Goal: Task Accomplishment & Management: Complete application form

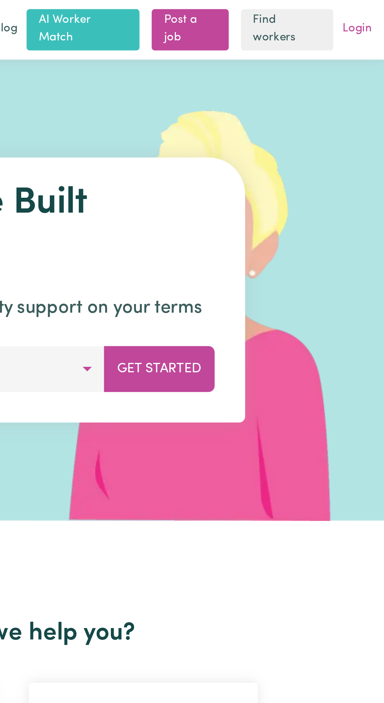
click at [373, 12] on link "Login" at bounding box center [370, 15] width 18 height 12
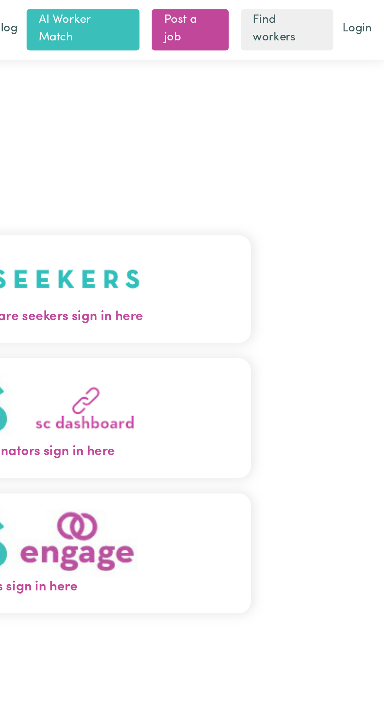
click at [241, 158] on img "Care workers and care seekers sign in here" at bounding box center [192, 143] width 134 height 29
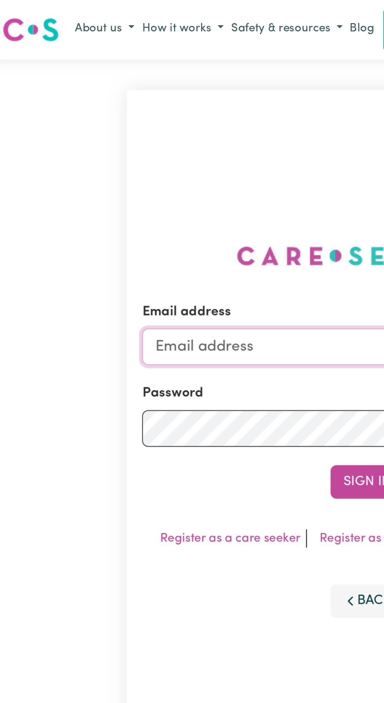
click at [98, 185] on input "Email address" at bounding box center [192, 178] width 231 height 19
type input "[EMAIL_ADDRESS][DOMAIN_NAME]"
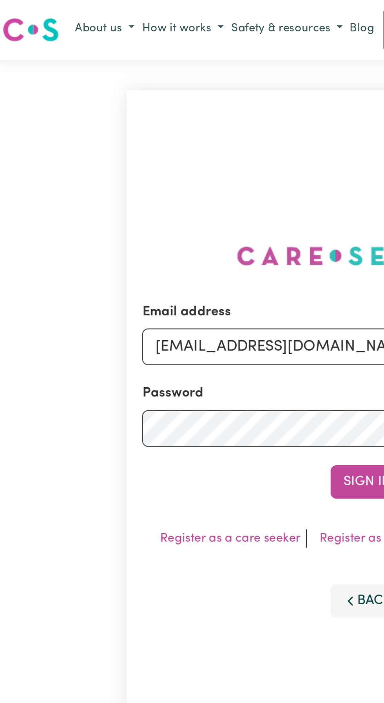
click at [173, 239] on button "Sign In" at bounding box center [192, 247] width 38 height 17
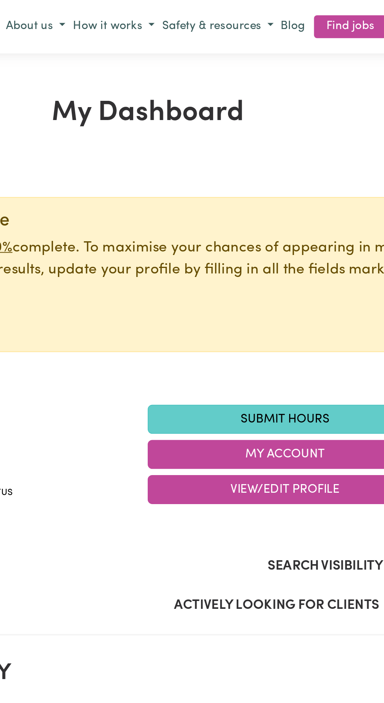
click at [262, 217] on link "Submit Hours" at bounding box center [262, 215] width 141 height 15
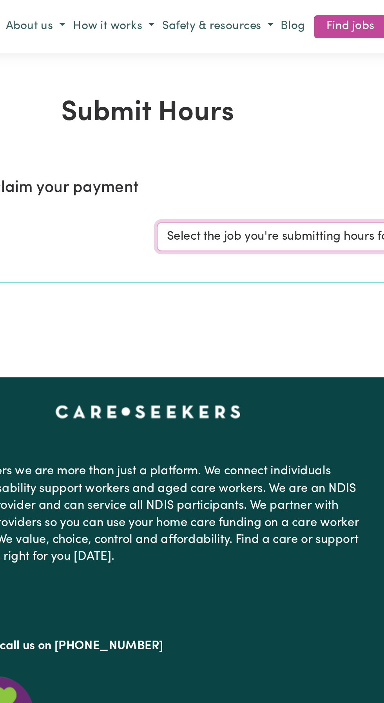
click at [254, 124] on select "Select the job you're submitting hours for... [[PERSON_NAME]] Support and Compa…" at bounding box center [288, 121] width 183 height 15
select select "10224"
click at [197, 114] on select "Select the job you're submitting hours for... [[PERSON_NAME]] Support and Compa…" at bounding box center [288, 121] width 183 height 15
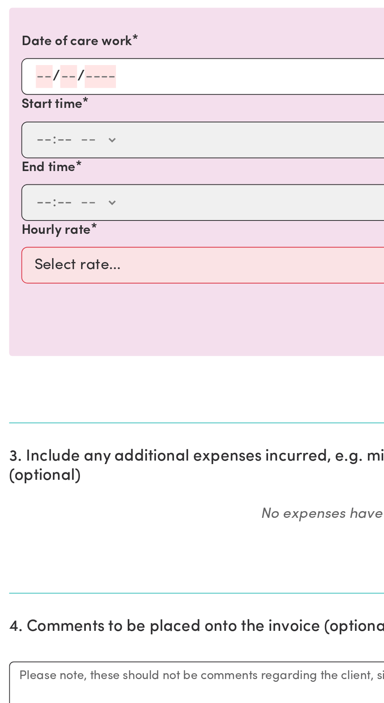
click at [24, 291] on input "number" at bounding box center [22, 295] width 9 height 12
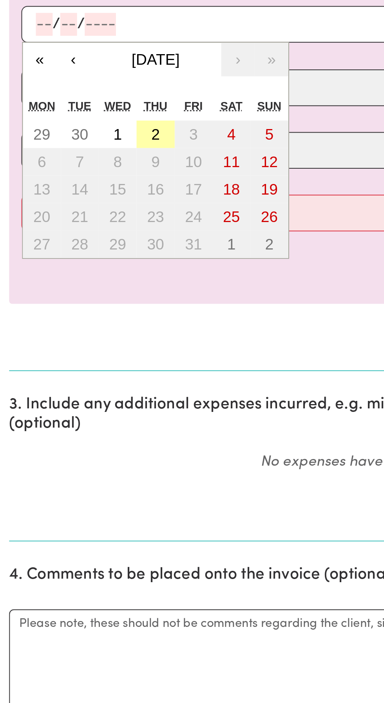
click at [82, 348] on button "2" at bounding box center [80, 351] width 20 height 14
type input "[DATE]"
type input "2"
type input "10"
type input "2025"
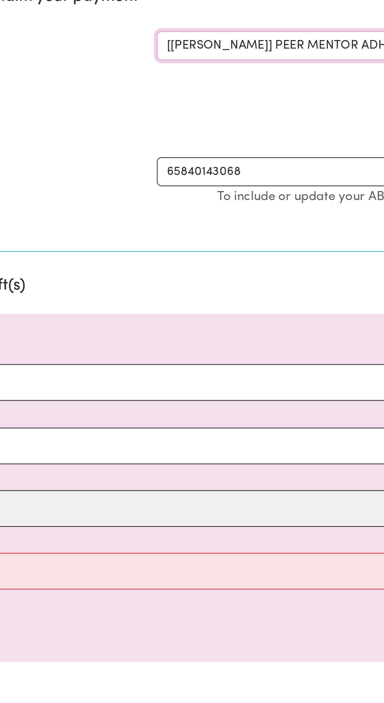
click at [243, 120] on select "Select the job you're submitting hours for... [[PERSON_NAME]] Support and Compa…" at bounding box center [288, 121] width 183 height 15
select select "11038"
click at [197, 114] on select "Select the job you're submitting hours for... [[PERSON_NAME]] Support and Compa…" at bounding box center [288, 121] width 183 height 15
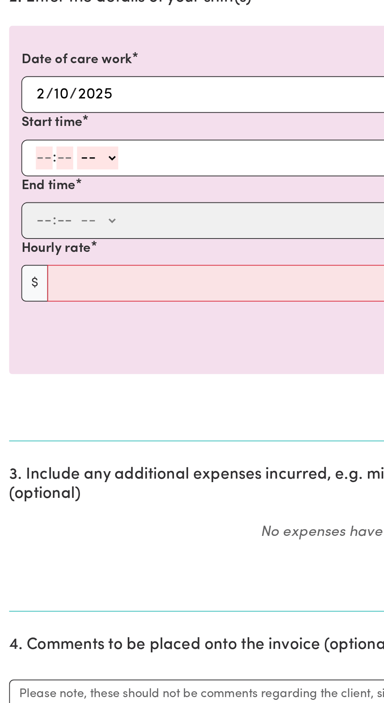
click at [22, 326] on input "number" at bounding box center [22, 327] width 9 height 12
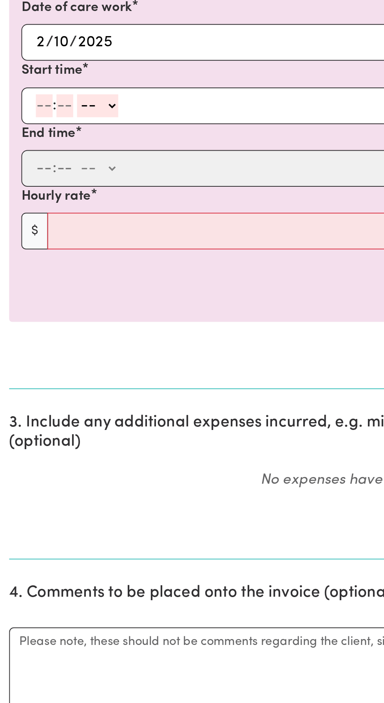
type input "8"
type input "30"
click at [56, 328] on select "-- AM PM" at bounding box center [48, 327] width 21 height 12
select select "am"
click at [38, 321] on select "-- AM PM" at bounding box center [48, 327] width 21 height 12
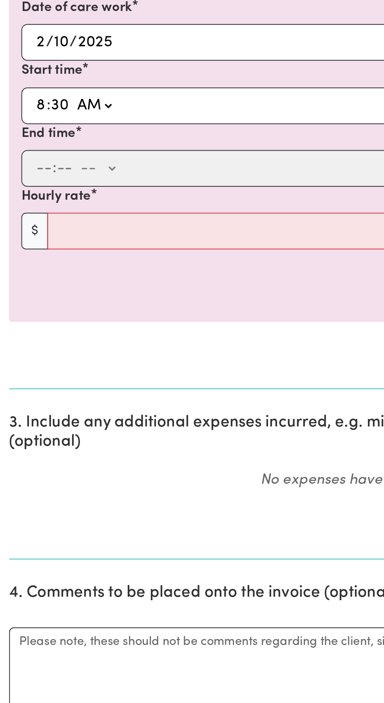
type input "08:30"
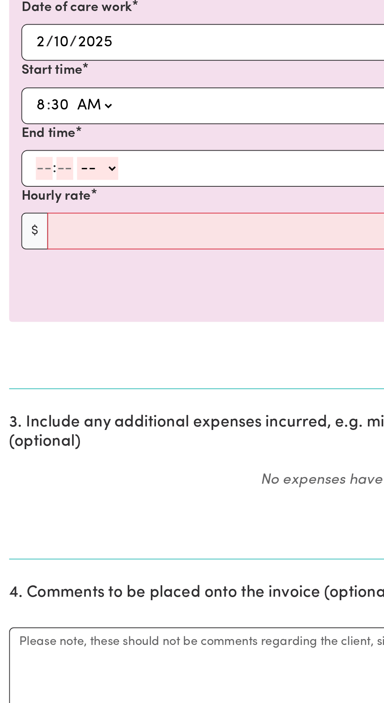
click at [21, 357] on input "number" at bounding box center [22, 359] width 9 height 12
type input "10"
type input "30"
click at [60, 357] on select "-- AM PM" at bounding box center [50, 359] width 21 height 12
select select "am"
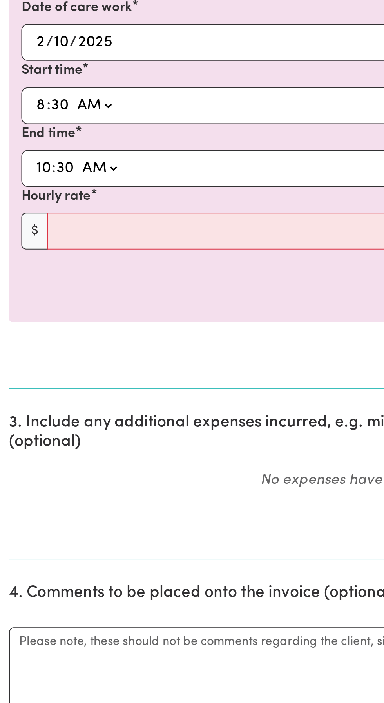
click at [40, 353] on select "-- AM PM" at bounding box center [50, 359] width 21 height 12
type input "10:30"
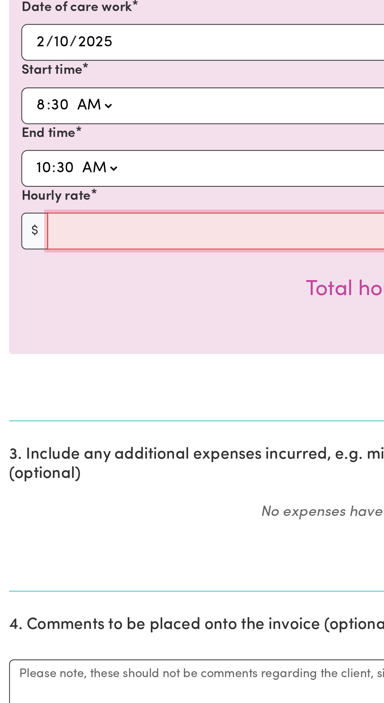
click at [50, 391] on input "Hourly rate" at bounding box center [198, 391] width 349 height 19
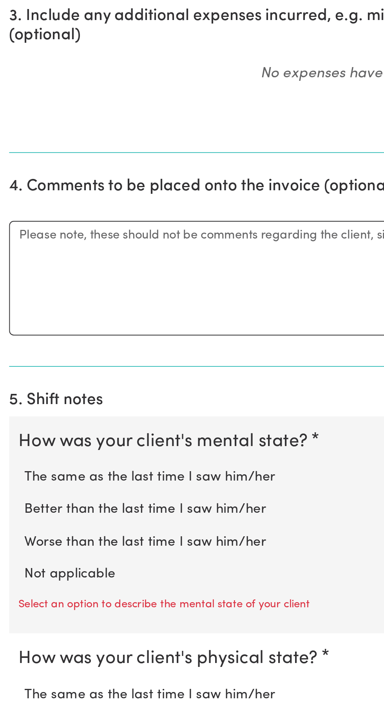
scroll to position [156, 0]
type input "45"
click at [38, 634] on label "Not applicable" at bounding box center [192, 637] width 359 height 10
click at [13, 632] on input "Not applicable" at bounding box center [12, 632] width 0 height 0
radio input "true"
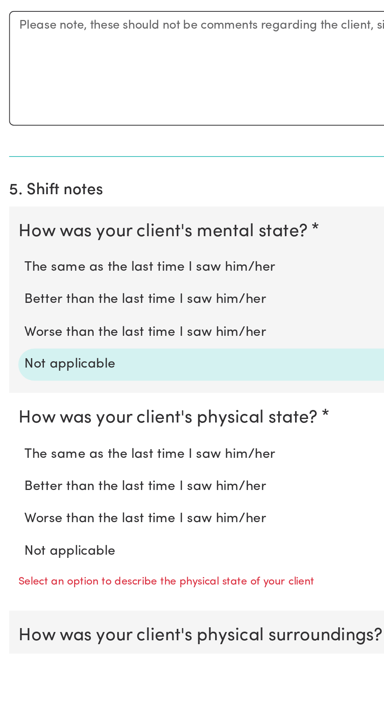
scroll to position [240, 0]
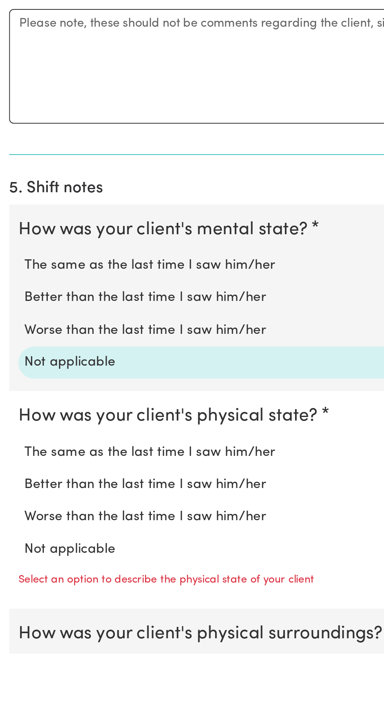
click at [35, 650] on label "Not applicable" at bounding box center [192, 650] width 359 height 10
click at [13, 645] on input "Not applicable" at bounding box center [12, 644] width 0 height 0
radio input "true"
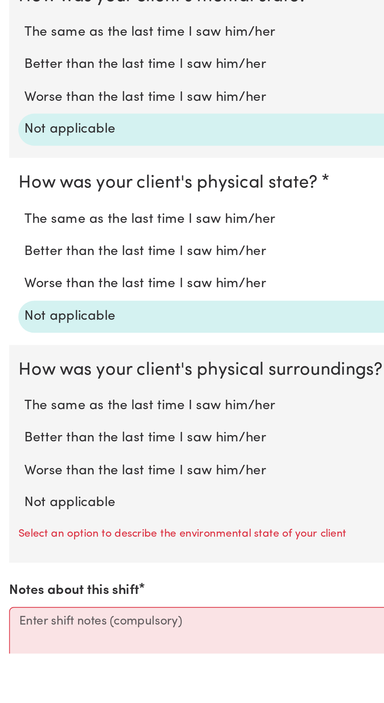
scroll to position [361, 0]
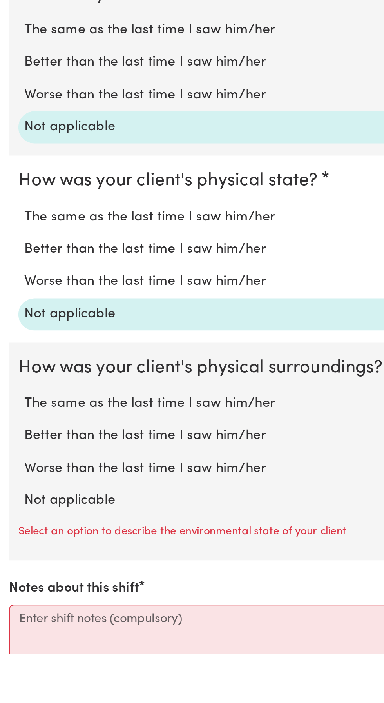
click at [29, 627] on label "Not applicable" at bounding box center [192, 624] width 359 height 10
click at [13, 619] on input "Not applicable" at bounding box center [12, 619] width 0 height 0
radio input "true"
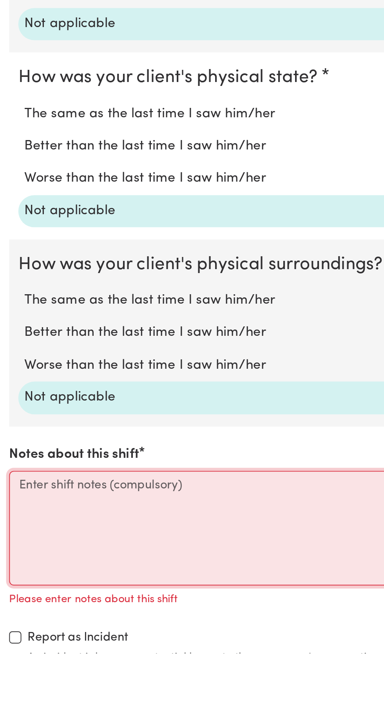
click at [18, 613] on textarea "Notes about this shift" at bounding box center [192, 638] width 375 height 59
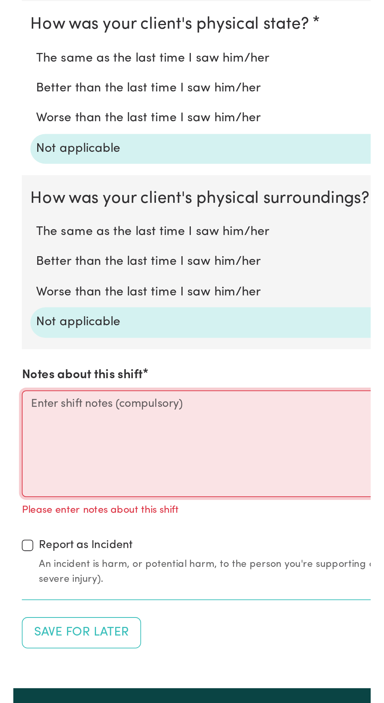
scroll to position [450, 0]
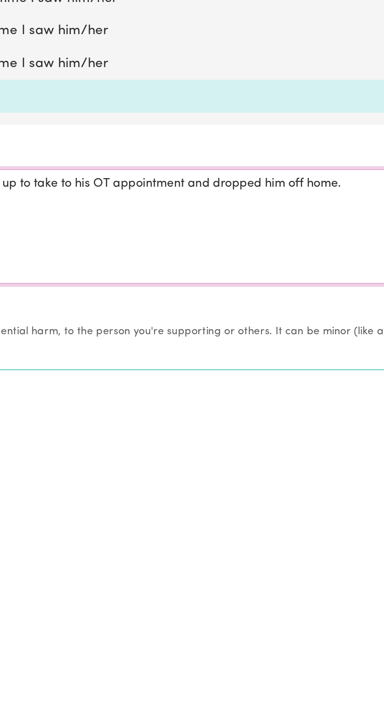
click at [179, 577] on textarea "Picked [PERSON_NAME] up to take to his OT appointment and dropped him off home." at bounding box center [192, 601] width 375 height 59
click at [193, 576] on textarea "Picked [PERSON_NAME] up to take to his OT appointment and back him off home." at bounding box center [192, 601] width 375 height 59
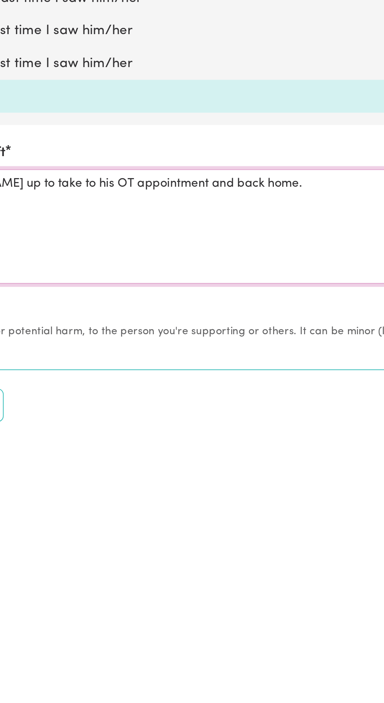
click at [199, 578] on textarea "Picked [PERSON_NAME] up to take to his OT appointment and back home." at bounding box center [192, 601] width 375 height 59
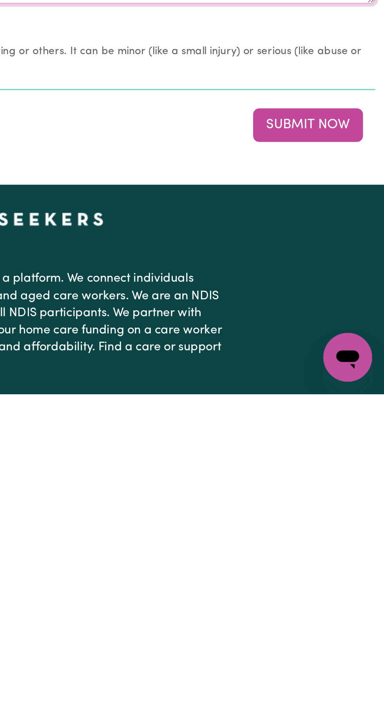
scroll to position [580, 0]
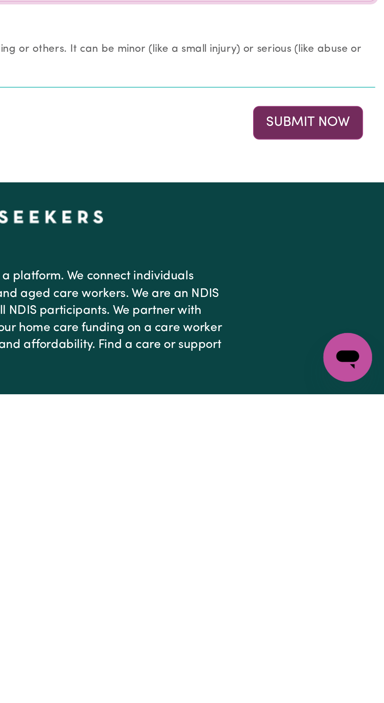
type textarea "Picked [PERSON_NAME] up to take to his OT appointment and back home. Made sure …"
click at [342, 563] on button "Submit Now" at bounding box center [345, 563] width 56 height 17
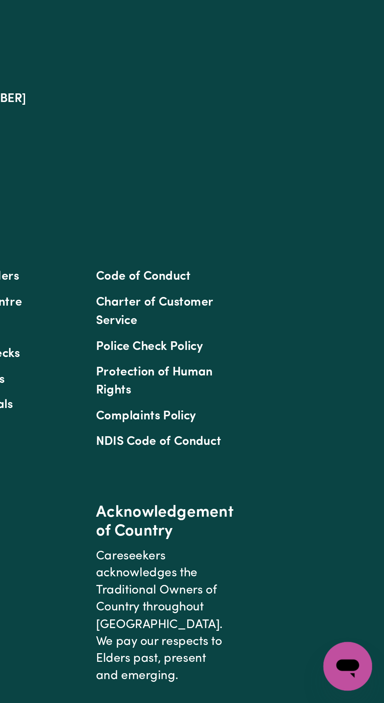
scroll to position [0, 0]
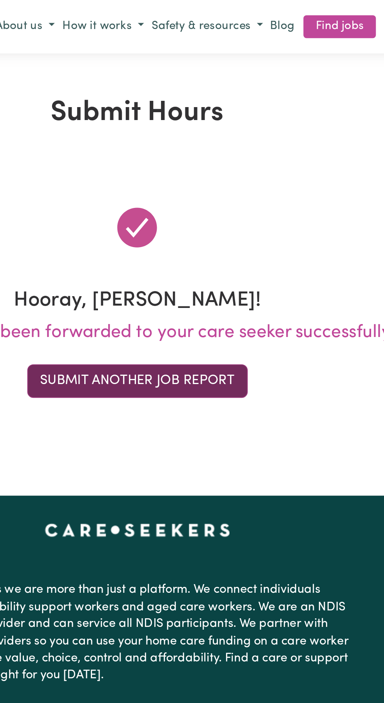
click at [181, 196] on button "Submit Another Job Report" at bounding box center [192, 195] width 113 height 17
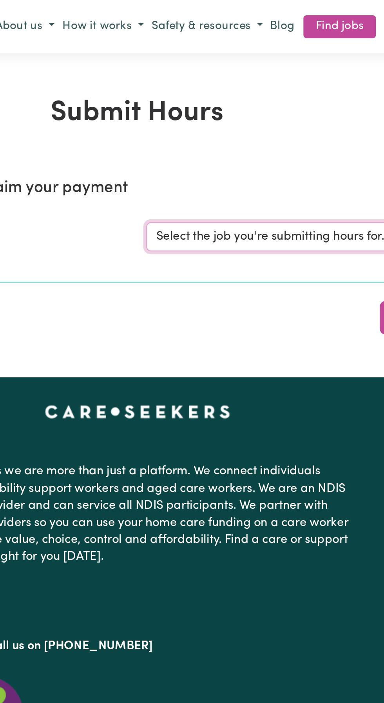
click at [248, 124] on select "Select the job you're submitting hours for... [[PERSON_NAME]] Support and Compa…" at bounding box center [288, 121] width 183 height 15
select select "10224"
click at [197, 114] on select "Select the job you're submitting hours for... [[PERSON_NAME]] Support and Compa…" at bounding box center [288, 121] width 183 height 15
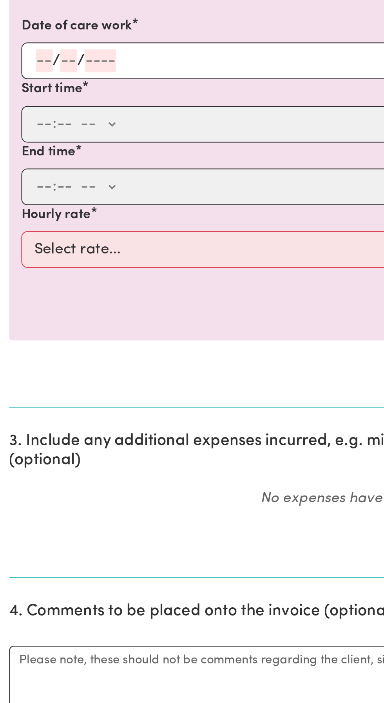
click at [19, 295] on input "number" at bounding box center [22, 295] width 9 height 12
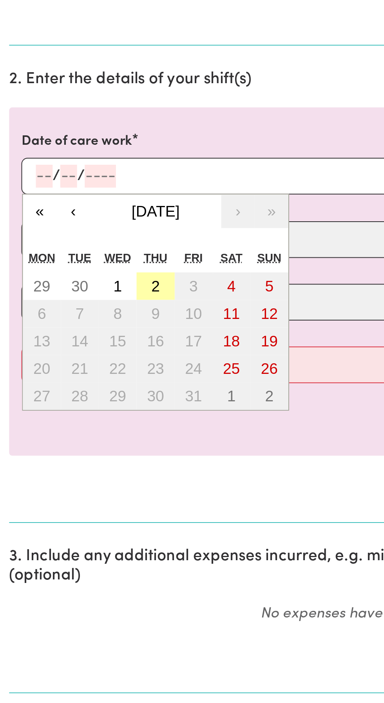
click at [80, 352] on abbr "2" at bounding box center [80, 351] width 4 height 9
type input "[DATE]"
type input "2"
type input "10"
type input "2025"
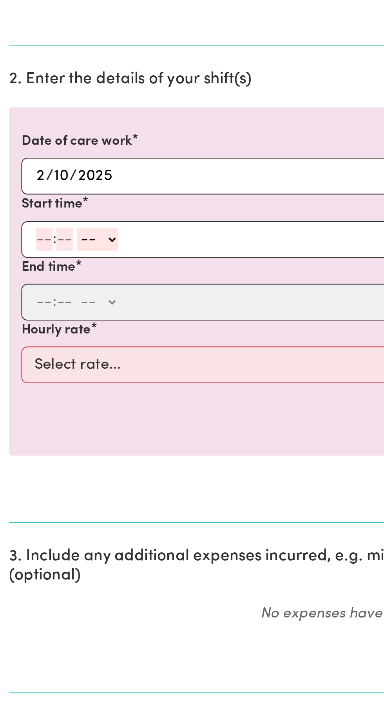
click at [21, 326] on input "number" at bounding box center [22, 327] width 9 height 12
type input "10"
type input "30"
click at [60, 328] on select "-- AM PM" at bounding box center [50, 327] width 21 height 12
select select "am"
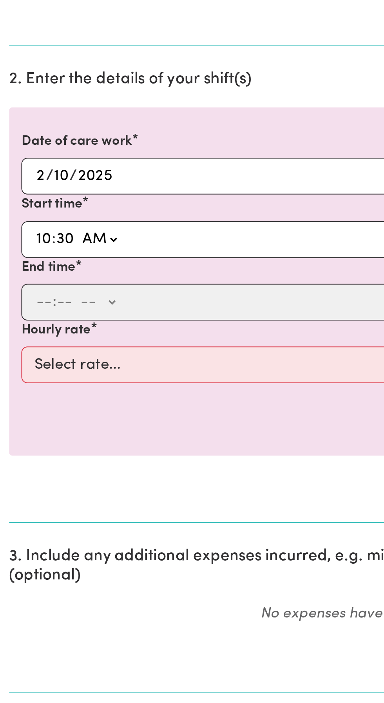
click at [40, 321] on select "-- AM PM" at bounding box center [50, 327] width 21 height 12
type input "10:30"
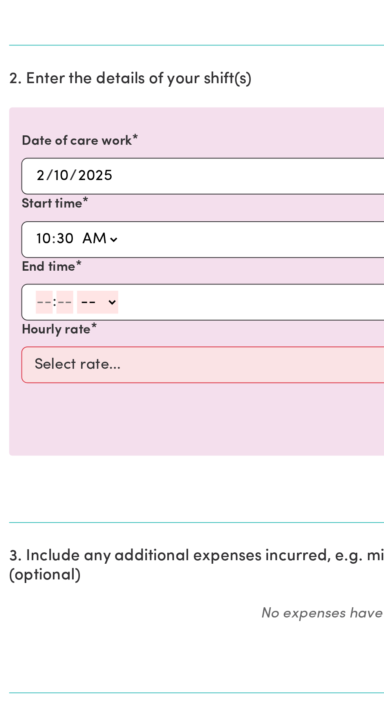
click at [22, 358] on input "number" at bounding box center [22, 359] width 9 height 12
type input "5"
type input "0"
click at [54, 362] on select "-- AM PM" at bounding box center [48, 359] width 21 height 12
select select "pm"
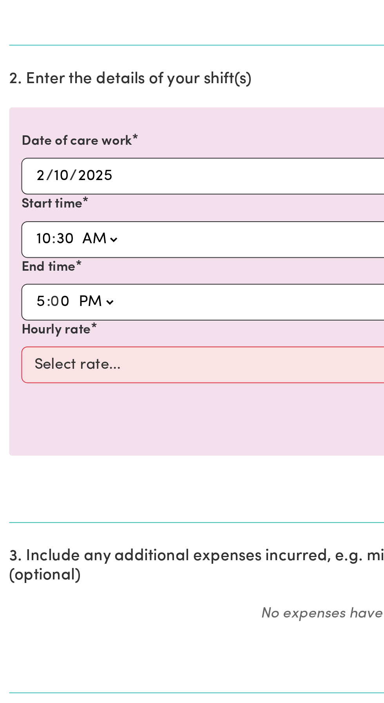
click at [38, 353] on select "-- AM PM" at bounding box center [48, 359] width 21 height 12
type input "17:00"
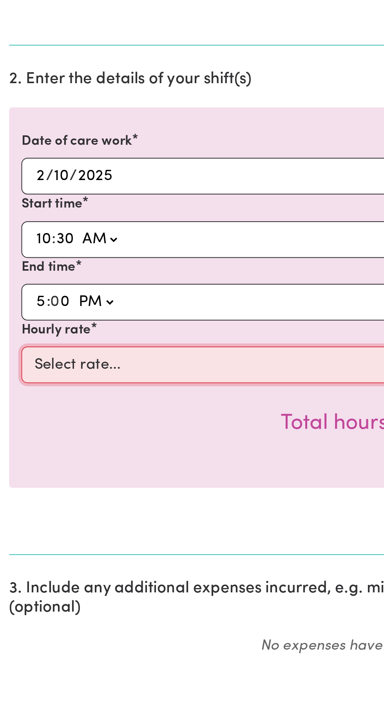
click at [42, 390] on select "Select rate... $49.12 (Weekday)" at bounding box center [192, 391] width 363 height 19
select select "49.12-Weekday"
click at [11, 382] on select "Select rate... $49.12 (Weekday)" at bounding box center [192, 391] width 363 height 19
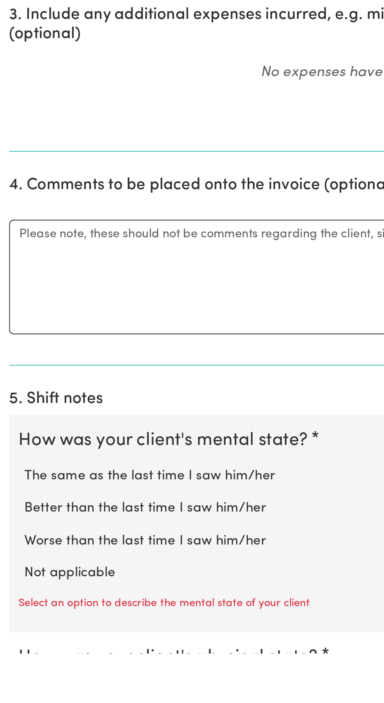
scroll to position [132, 0]
click at [38, 661] on label "Not applicable" at bounding box center [192, 661] width 359 height 10
click at [13, 656] on input "Not applicable" at bounding box center [12, 656] width 0 height 0
radio input "true"
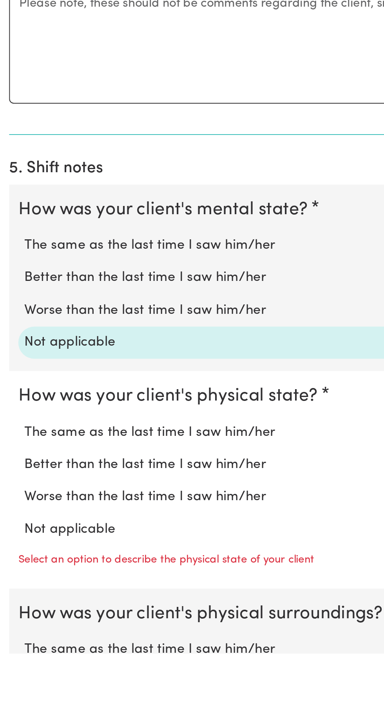
scroll to position [255, 0]
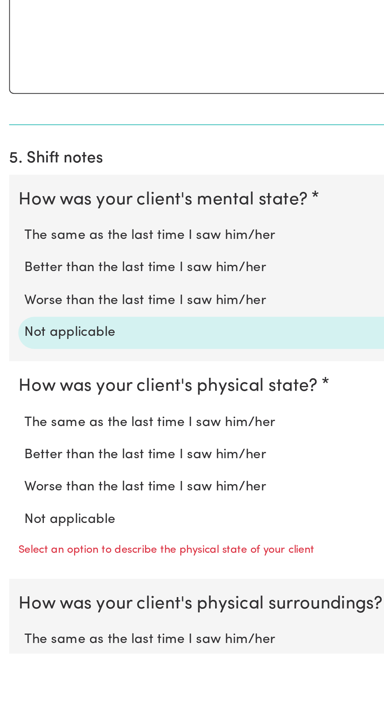
click at [42, 634] on label "Not applicable" at bounding box center [192, 634] width 359 height 10
click at [13, 629] on input "Not applicable" at bounding box center [12, 629] width 0 height 0
radio input "true"
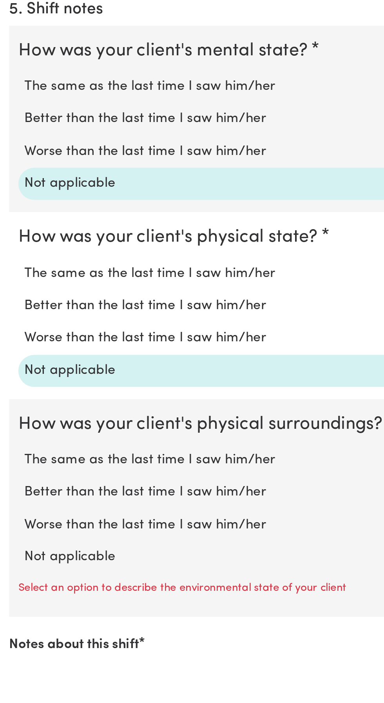
scroll to position [332, 0]
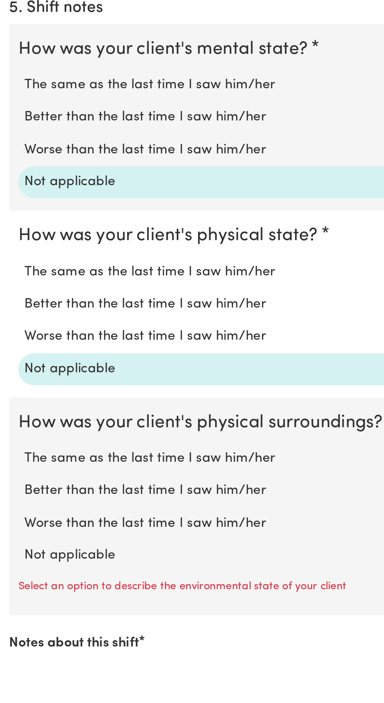
click at [31, 651] on label "Not applicable" at bounding box center [192, 653] width 359 height 10
click at [13, 648] on input "Not applicable" at bounding box center [12, 647] width 0 height 0
radio input "true"
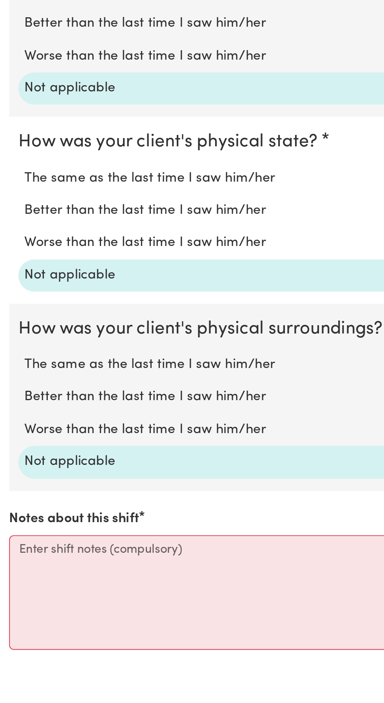
scroll to position [404, 0]
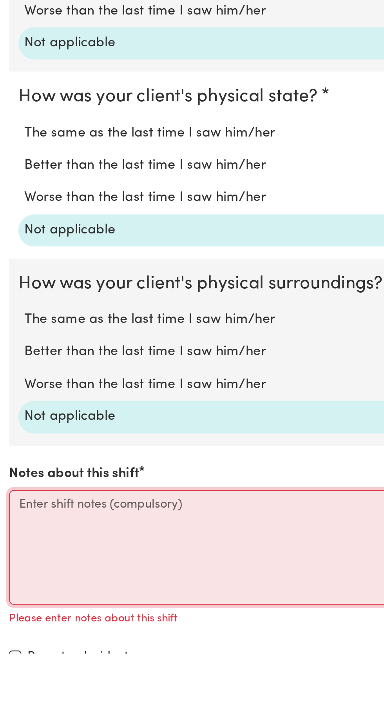
click at [18, 625] on textarea "Notes about this shift" at bounding box center [192, 648] width 375 height 59
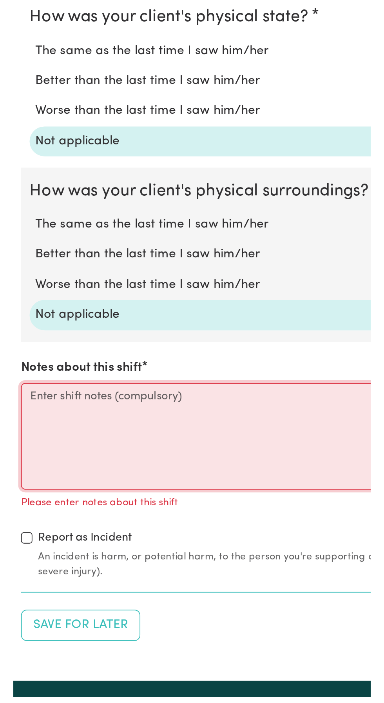
scroll to position [440, 0]
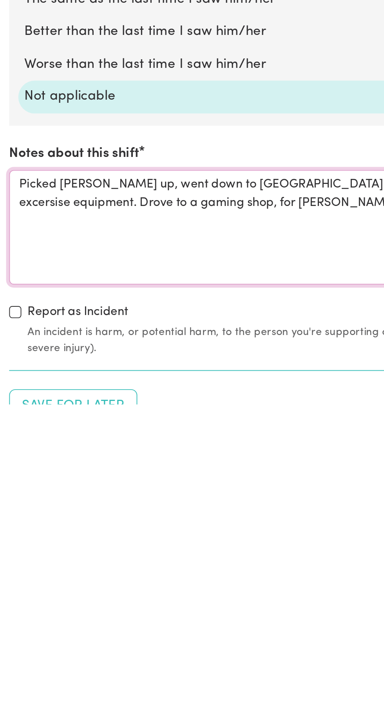
click at [116, 598] on textarea "Picked [PERSON_NAME] up, went down to [GEOGRAPHIC_DATA] for a walk along the [G…" at bounding box center [192, 612] width 375 height 59
click at [179, 597] on textarea "Picked [PERSON_NAME] up, went down to [GEOGRAPHIC_DATA] for a walk along the [G…" at bounding box center [192, 612] width 375 height 59
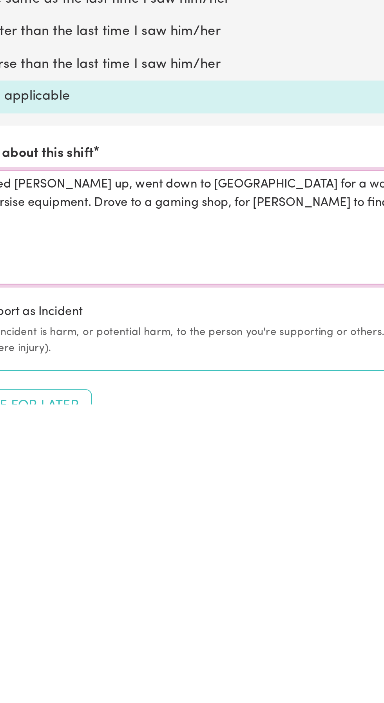
click at [197, 598] on textarea "Picked [PERSON_NAME] up, went down to [GEOGRAPHIC_DATA] for a walk along the [G…" at bounding box center [192, 612] width 375 height 59
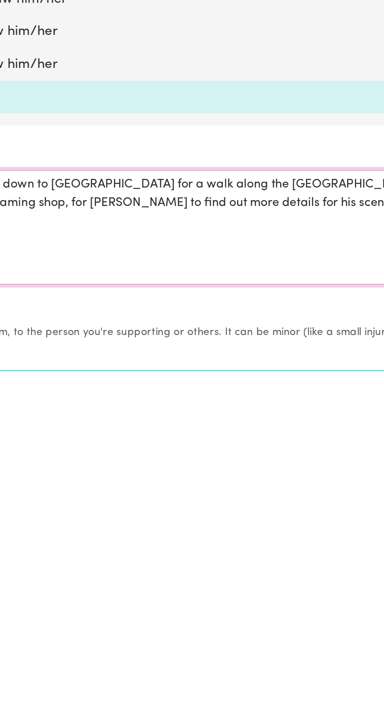
click at [266, 600] on textarea "Picked [PERSON_NAME] up, went down to [GEOGRAPHIC_DATA] for a walk along the [G…" at bounding box center [192, 612] width 375 height 59
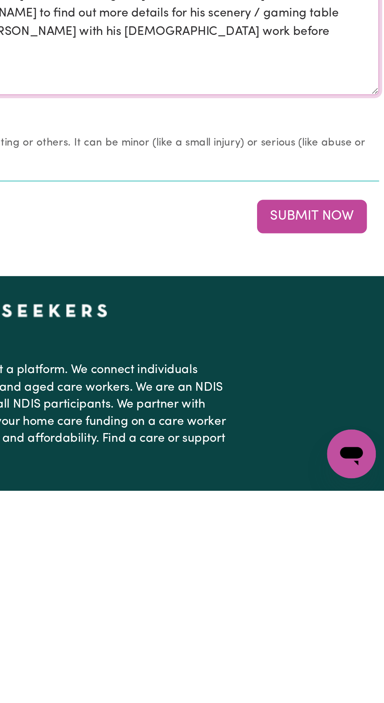
scroll to position [581, 0]
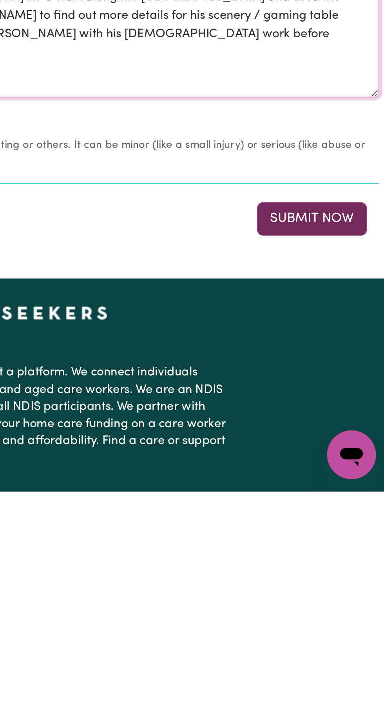
type textarea "Picked [PERSON_NAME] up, went down to [GEOGRAPHIC_DATA] for a walk along the [G…"
click at [343, 561] on button "Submit Now" at bounding box center [345, 562] width 56 height 17
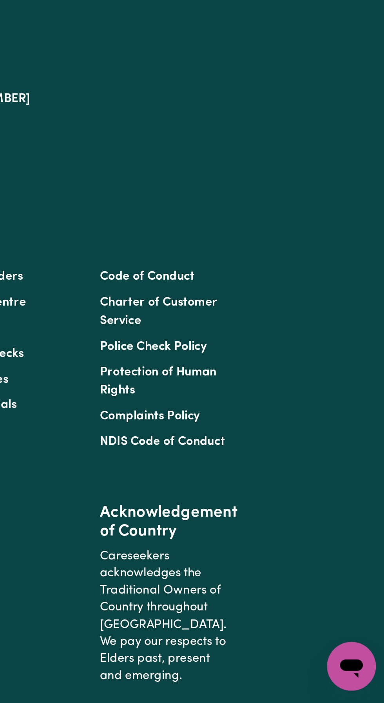
scroll to position [0, 0]
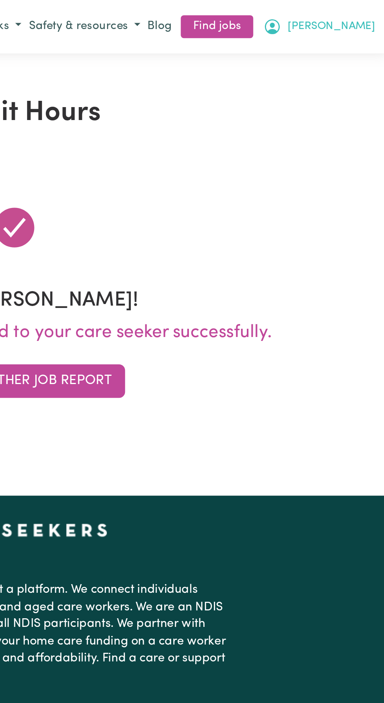
click at [375, 13] on button "[PERSON_NAME]" at bounding box center [349, 13] width 62 height 13
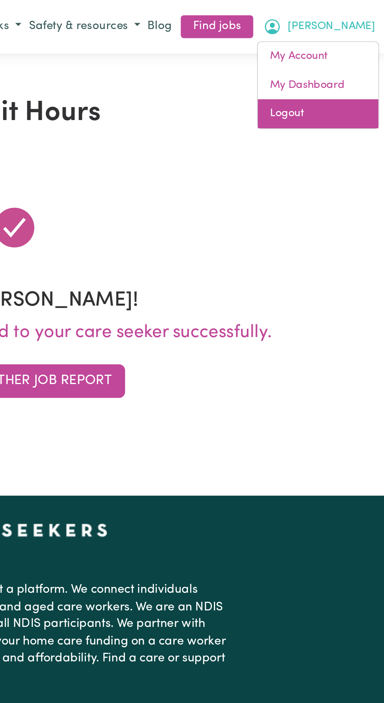
click at [335, 58] on link "Logout" at bounding box center [348, 58] width 62 height 15
